Goal: Information Seeking & Learning: Learn about a topic

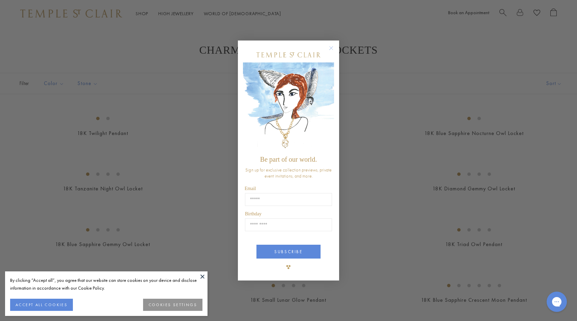
click at [329, 47] on circle "Close dialog" at bounding box center [331, 48] width 8 height 8
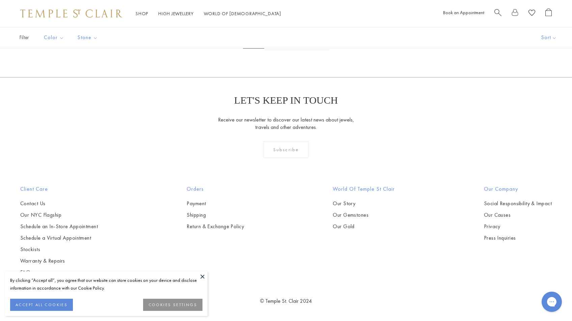
scroll to position [1545, 0]
click at [0, 0] on img at bounding box center [0, 0] width 0 height 0
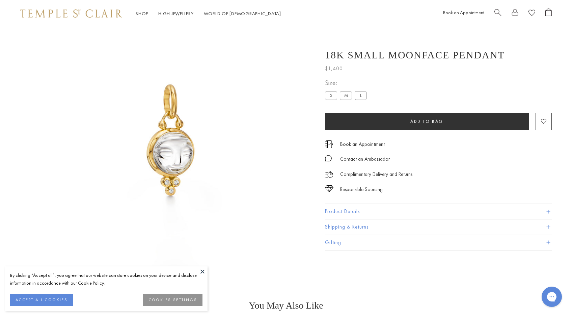
scroll to position [27, 0]
